Goal: Transaction & Acquisition: Subscribe to service/newsletter

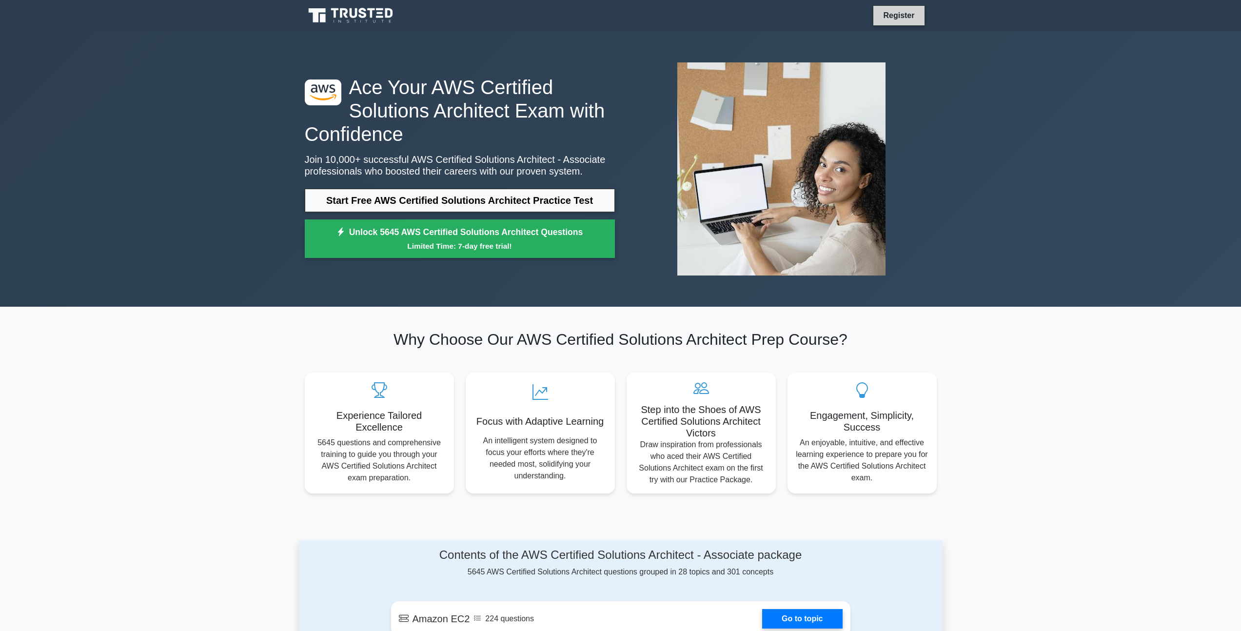
click at [894, 19] on link "Register" at bounding box center [898, 15] width 43 height 12
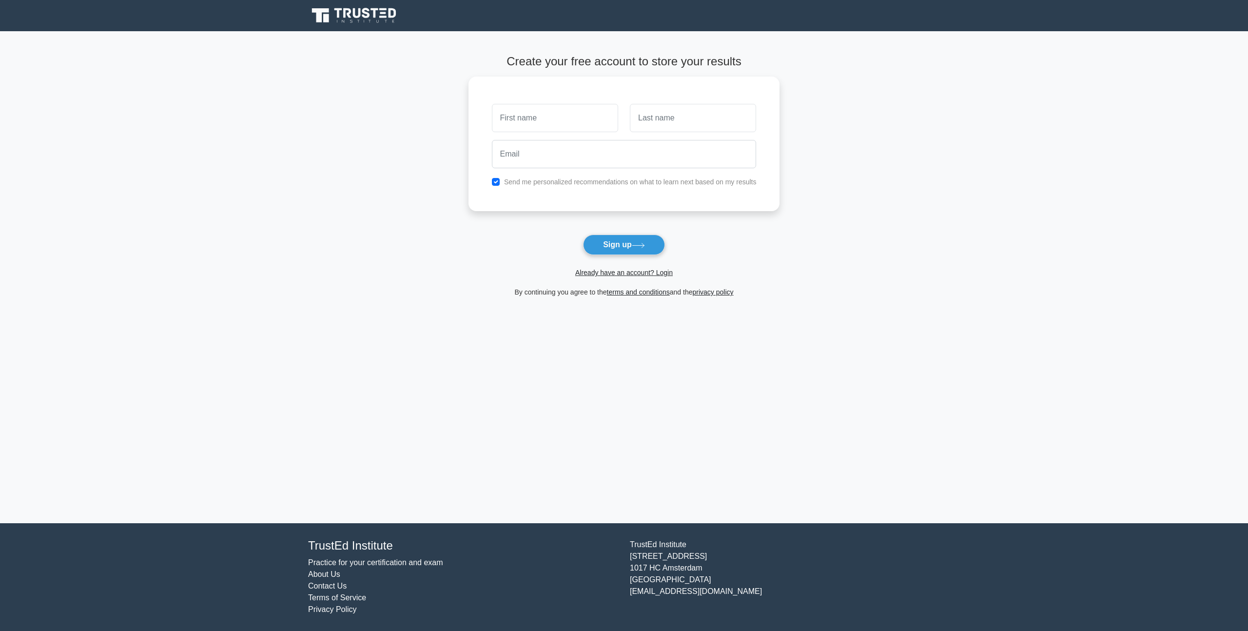
click at [361, 561] on link "Practice for your certification and exam" at bounding box center [375, 562] width 135 height 8
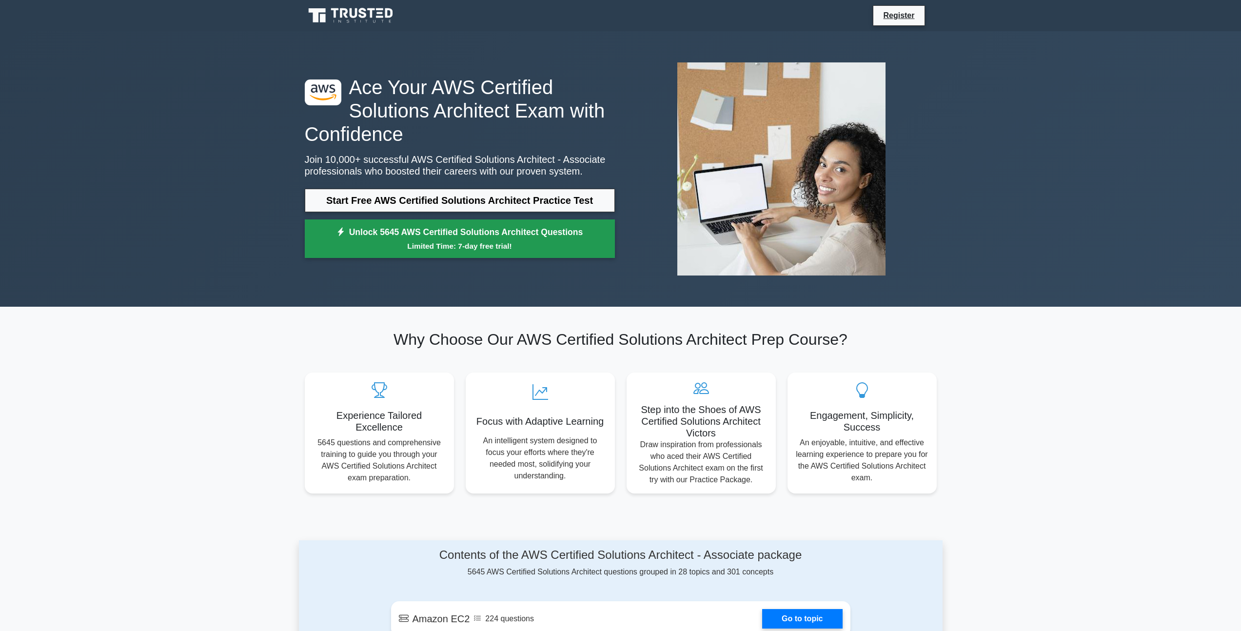
click at [495, 242] on small "Limited Time: 7-day free trial!" at bounding box center [460, 245] width 286 height 11
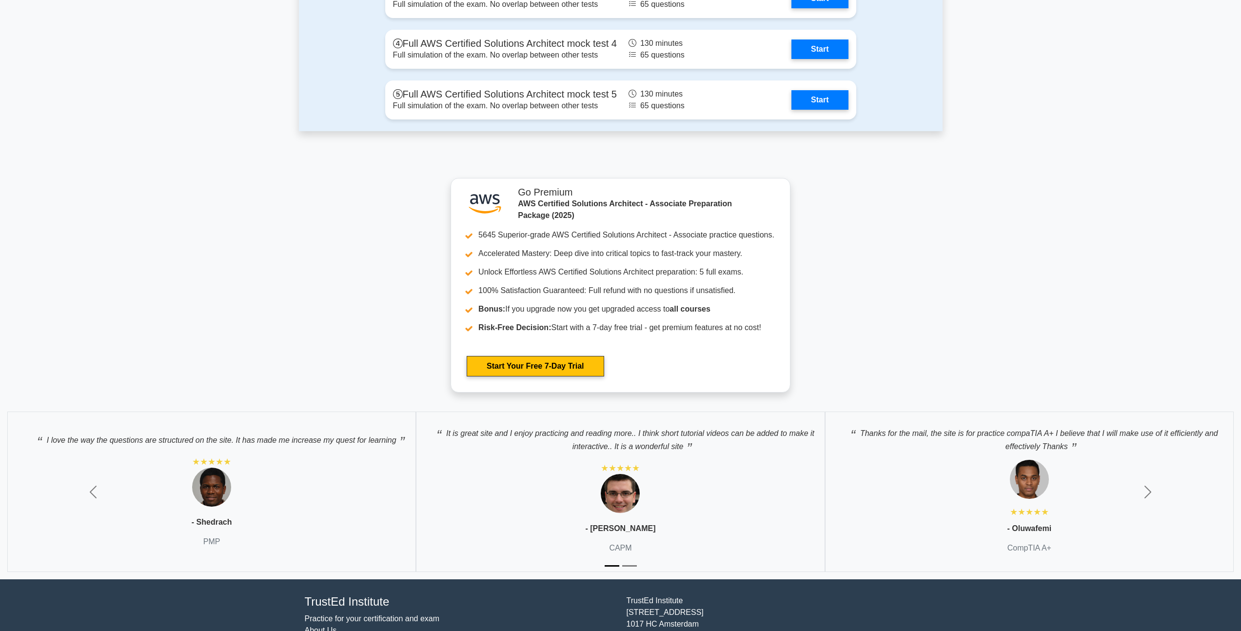
scroll to position [2484, 0]
